Goal: Check status: Check status

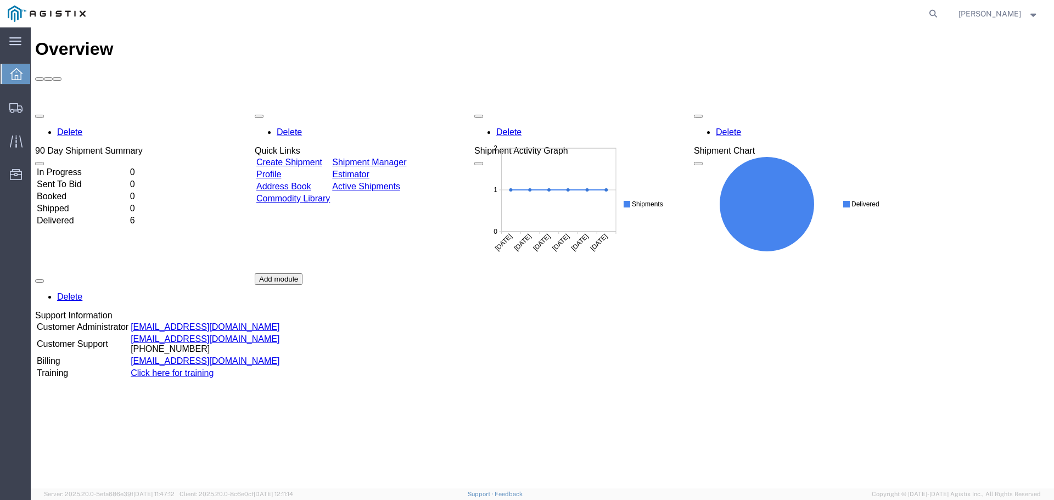
click at [72, 191] on td "Booked" at bounding box center [82, 196] width 92 height 11
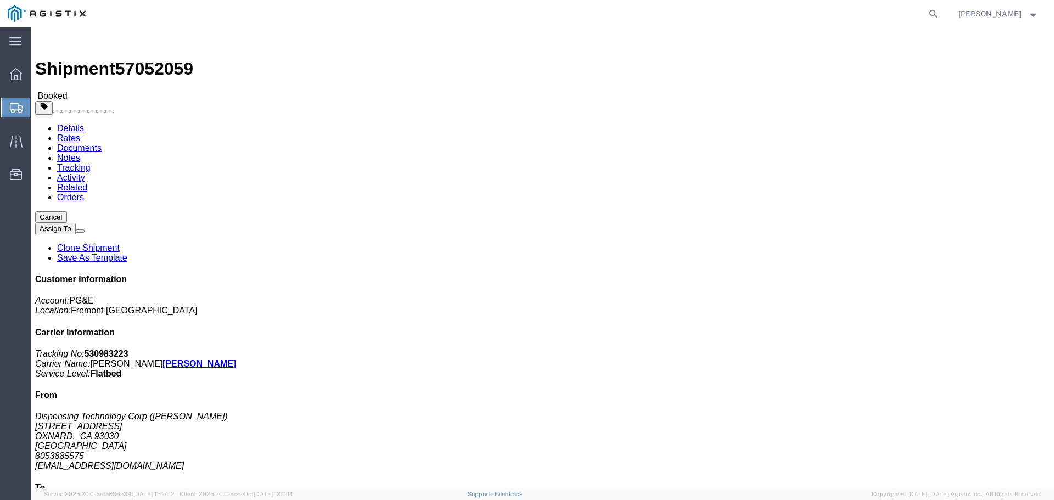
click link "Documents"
